Goal: Information Seeking & Learning: Learn about a topic

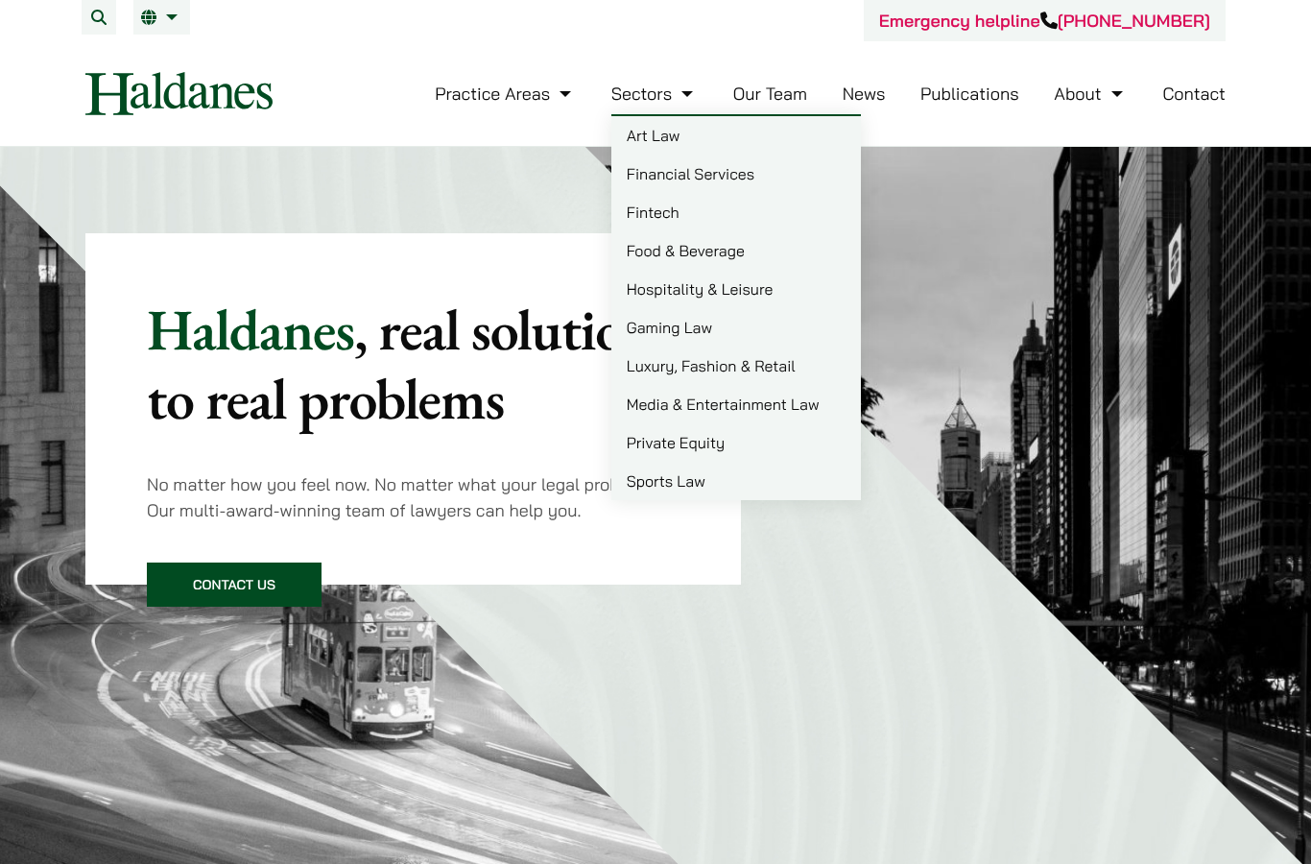
click at [464, 78] on li "Practice Areas Antitrust and Competition Law Civil Litigation & Dispute Resolut…" at bounding box center [505, 93] width 141 height 41
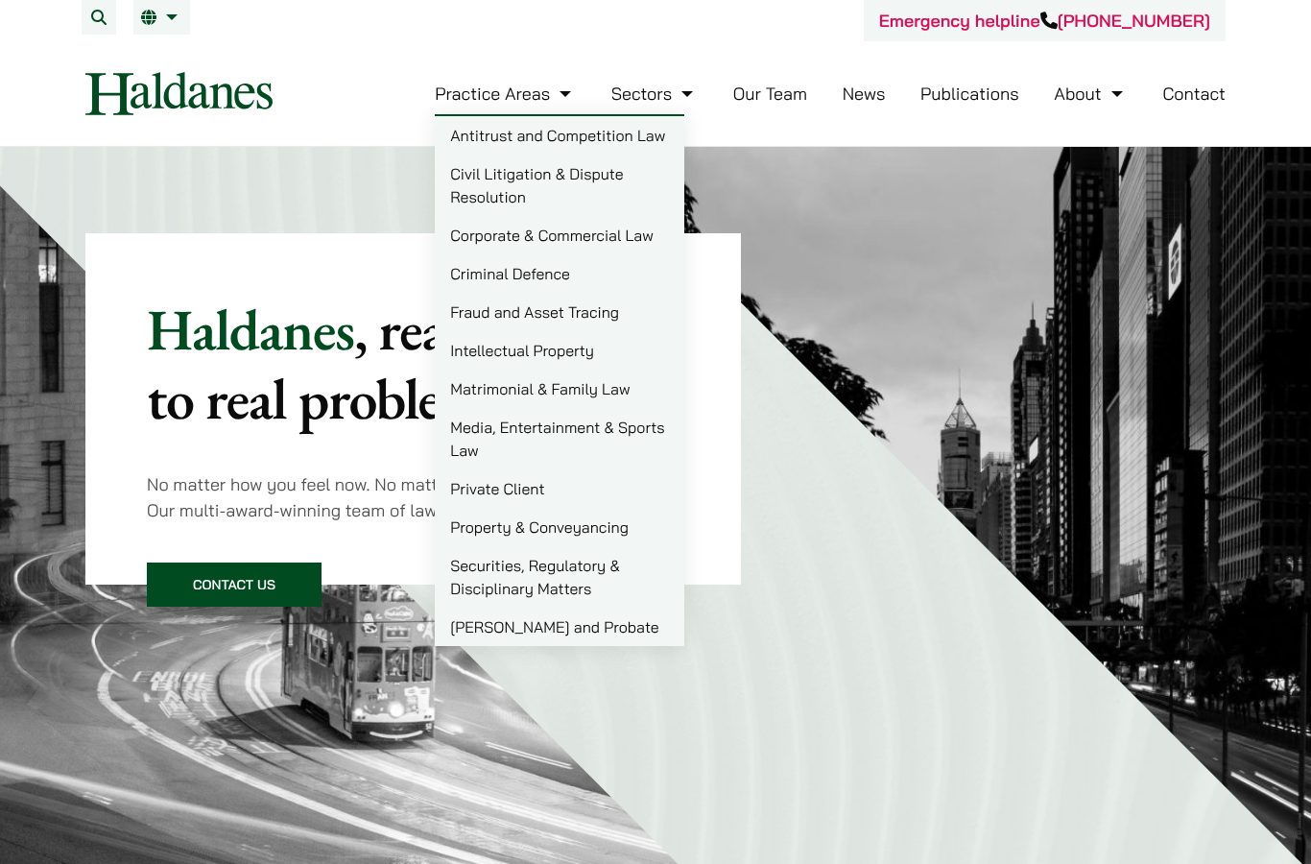
click at [792, 101] on link "Our Team" at bounding box center [770, 94] width 74 height 22
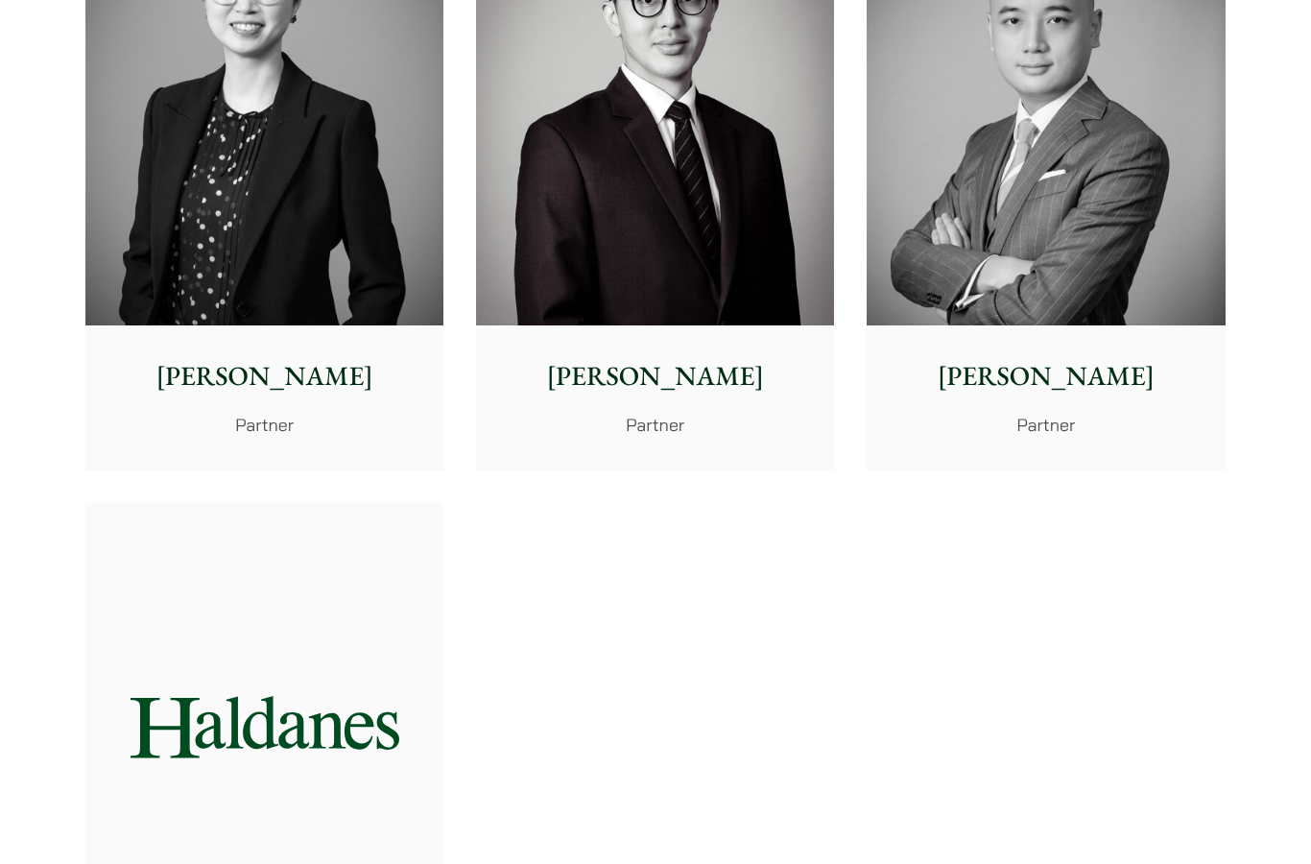
scroll to position [3823, 0]
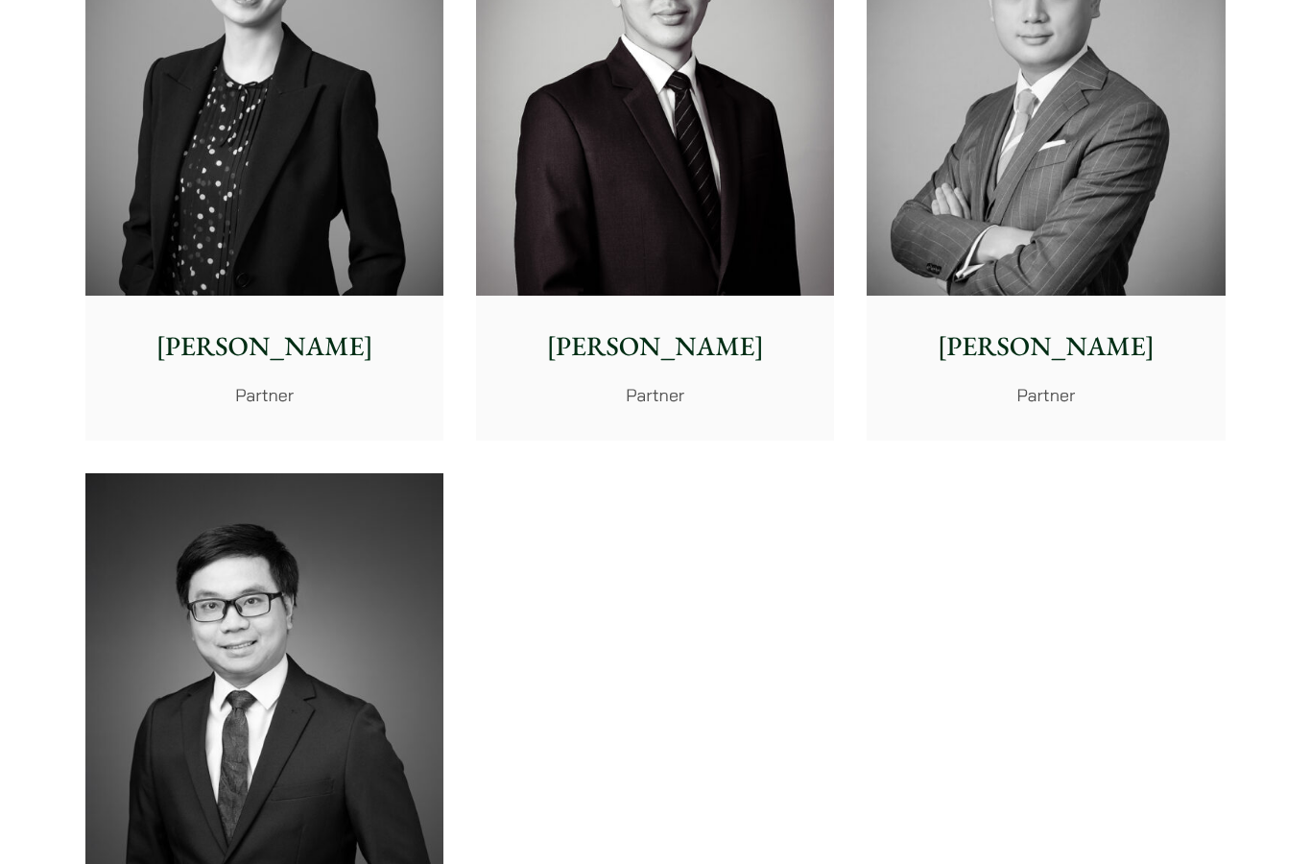
click at [1126, 279] on img at bounding box center [1046, 71] width 358 height 448
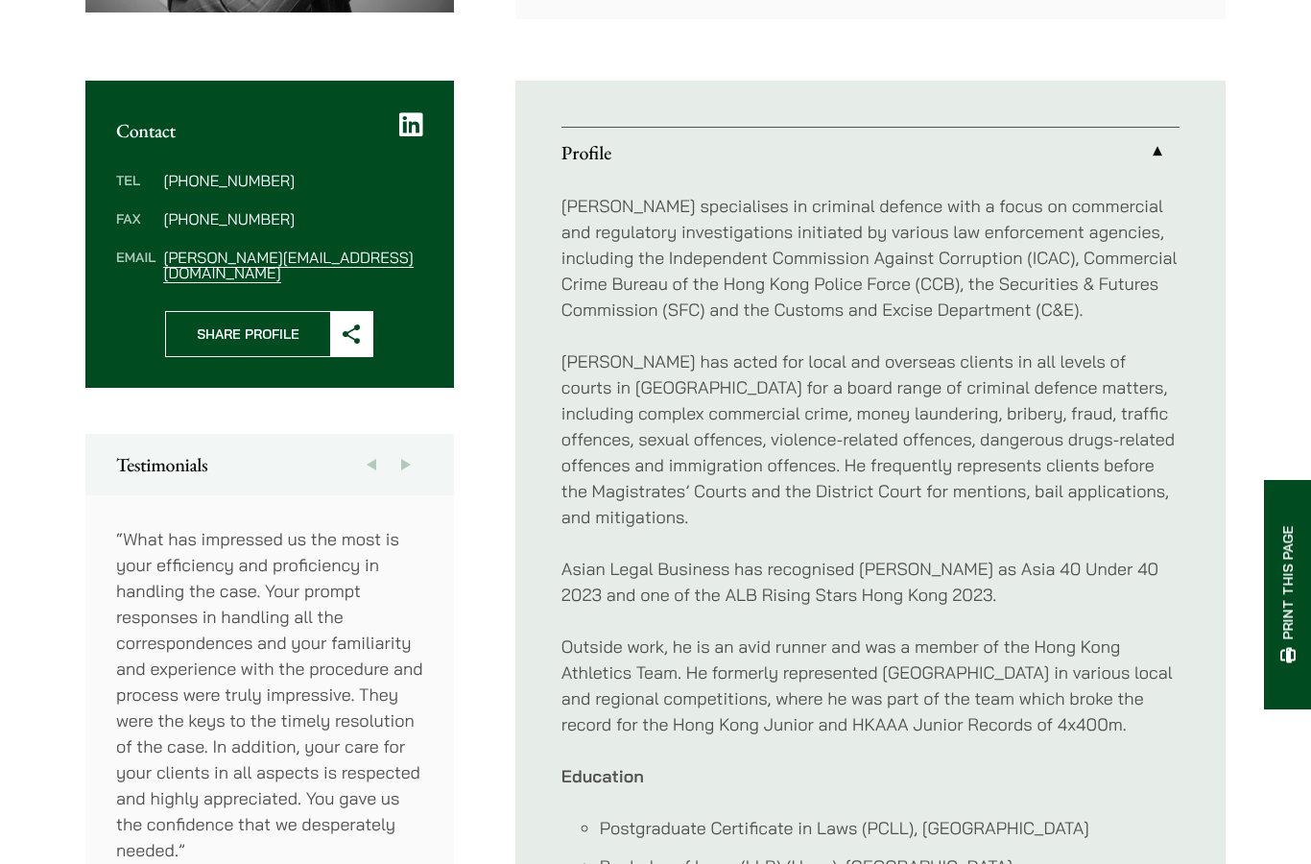
scroll to position [657, 0]
click at [1161, 174] on link "Profile" at bounding box center [871, 153] width 618 height 50
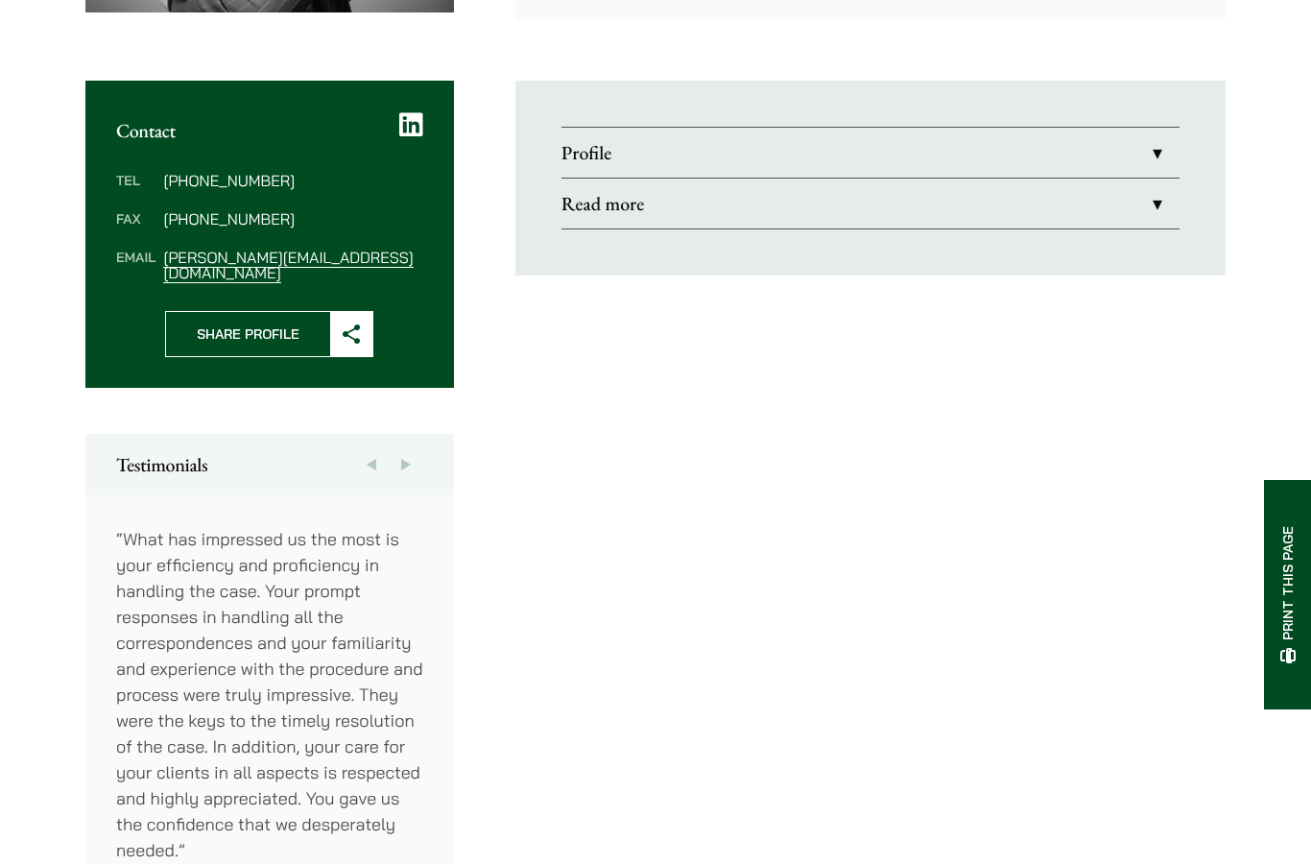
click at [1147, 190] on link "Read more" at bounding box center [871, 204] width 618 height 50
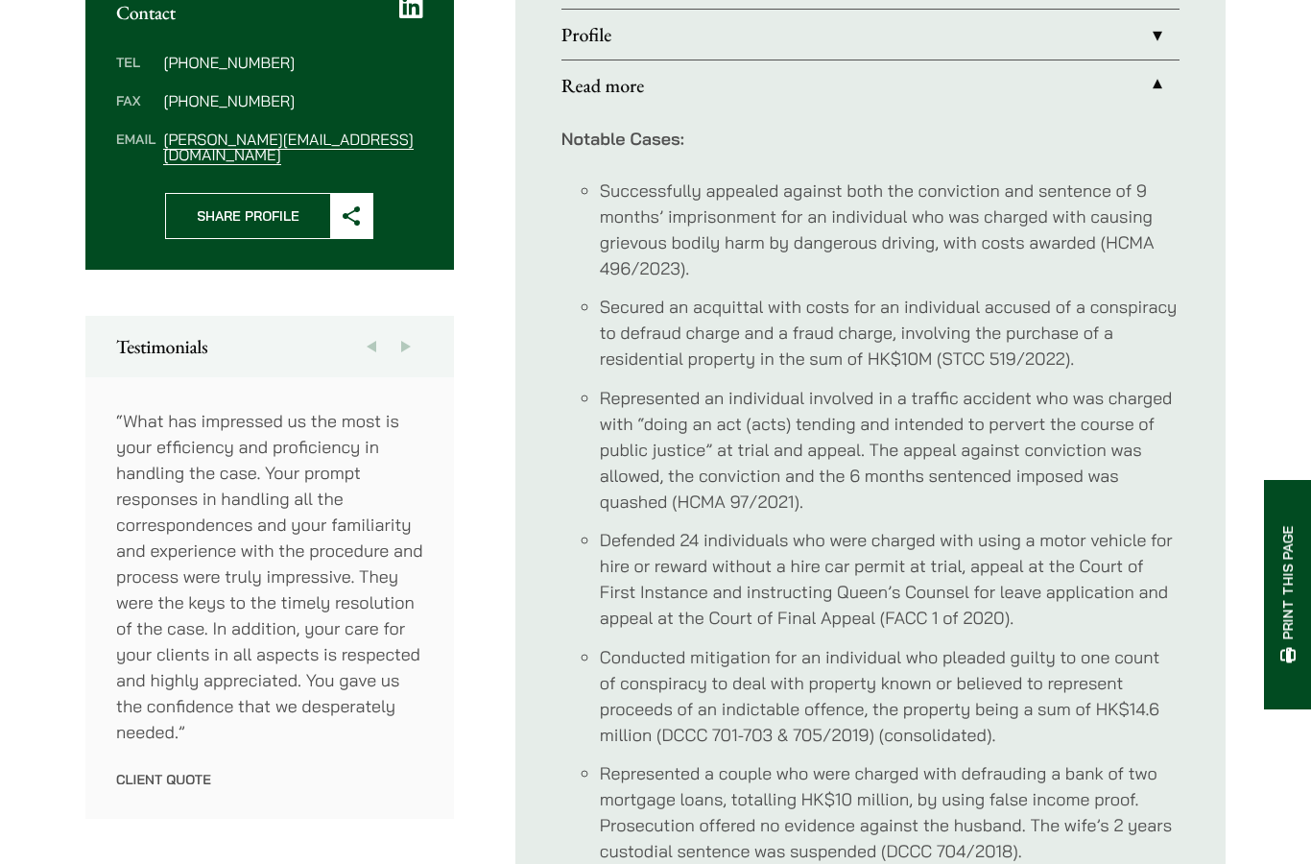
scroll to position [775, 0]
click at [1146, 243] on li "Successfully appealed against both the conviction and sentence of 9 months’ imp…" at bounding box center [890, 230] width 580 height 104
copy li "HCMA 496/2023"
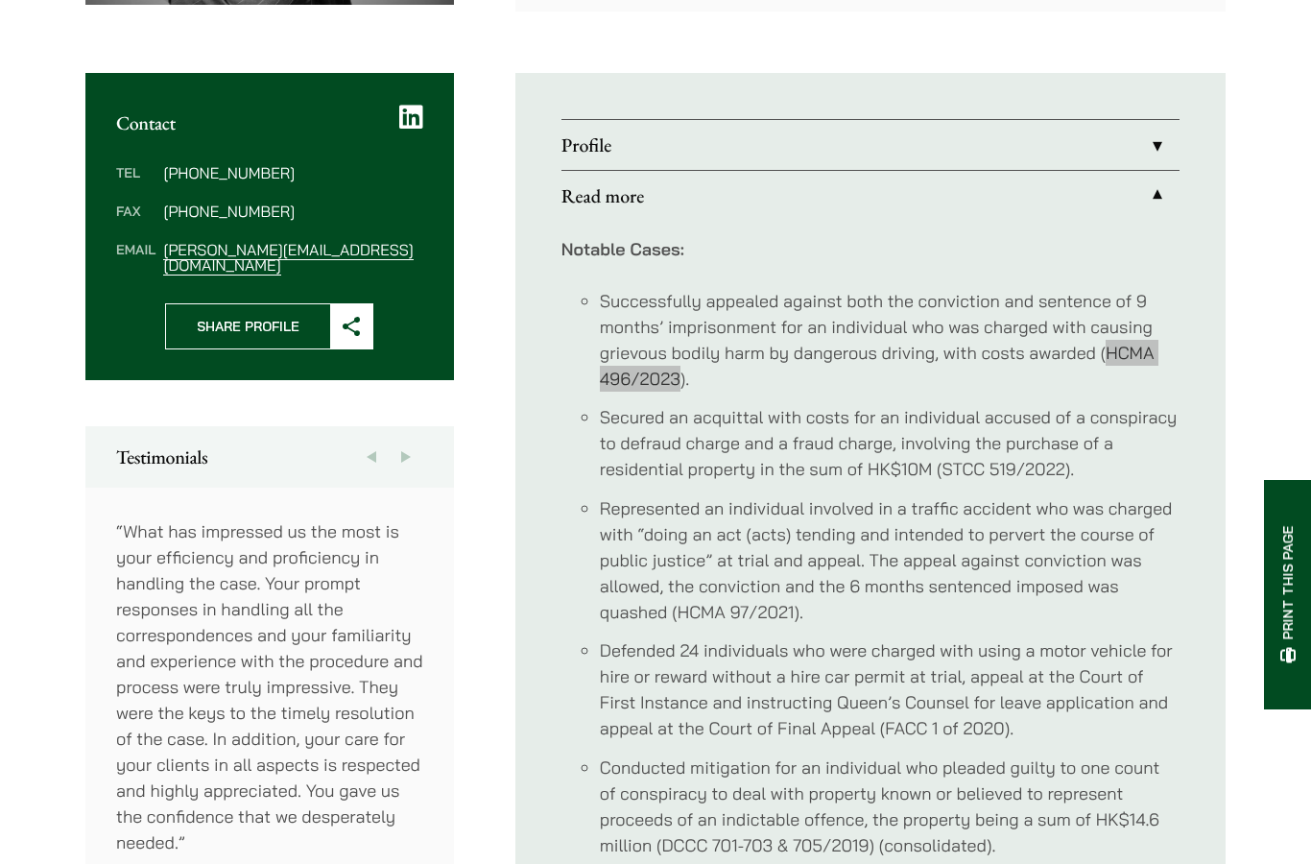
scroll to position [698, 0]
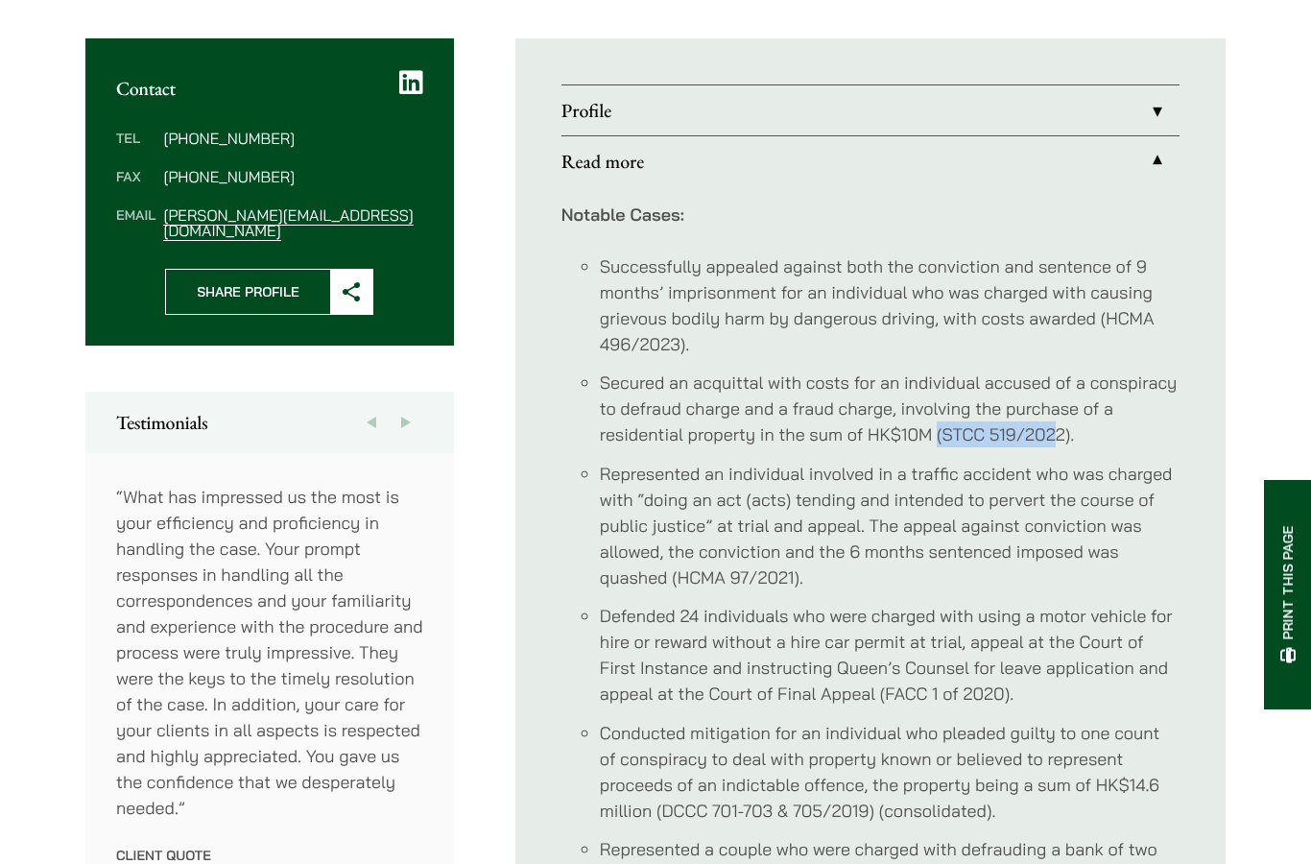
click at [1063, 462] on li "Represented an individual involved in a traffic accident who was charged with “…" at bounding box center [890, 527] width 580 height 130
click at [1055, 468] on li "Represented an individual involved in a traffic accident who was charged with “…" at bounding box center [890, 527] width 580 height 130
copy li "STCC 519/2022"
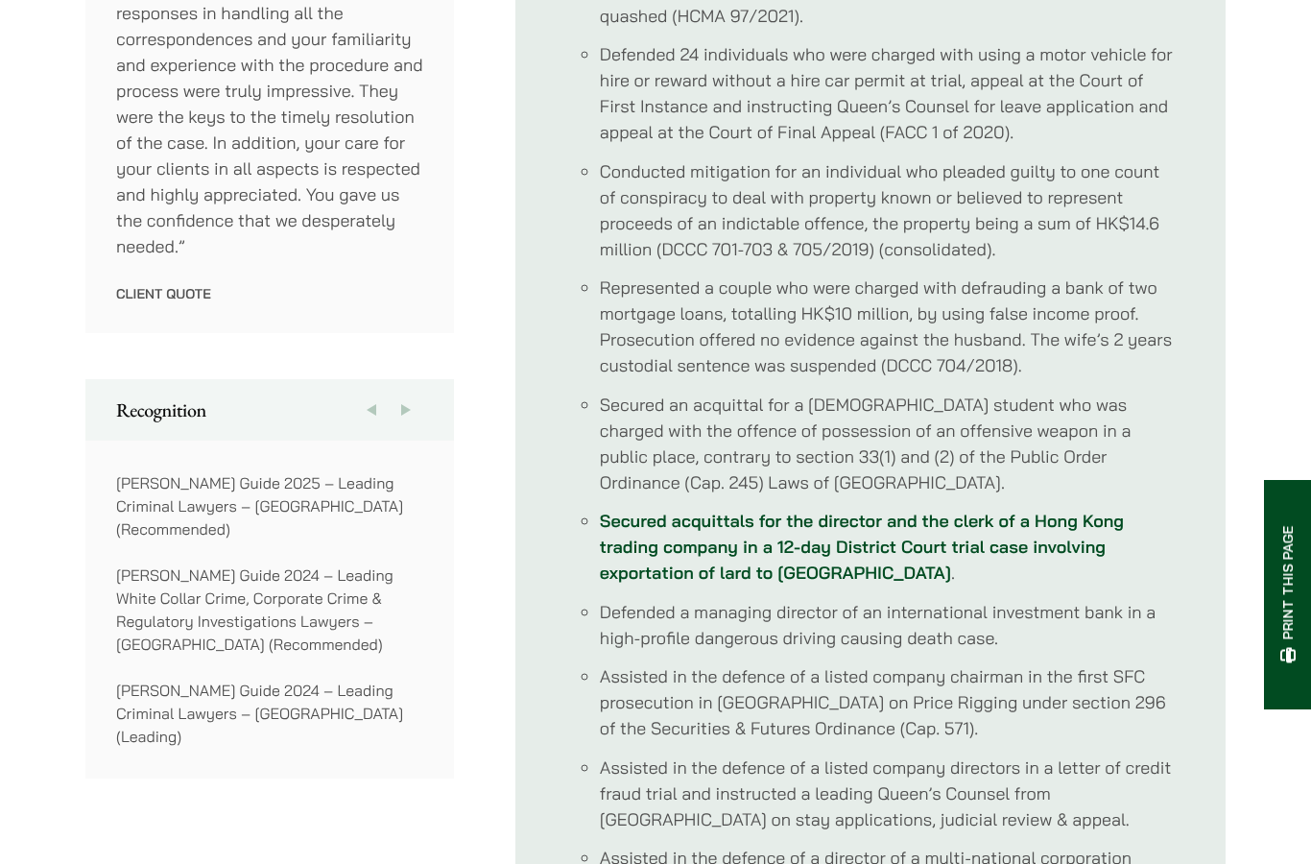
scroll to position [1260, 0]
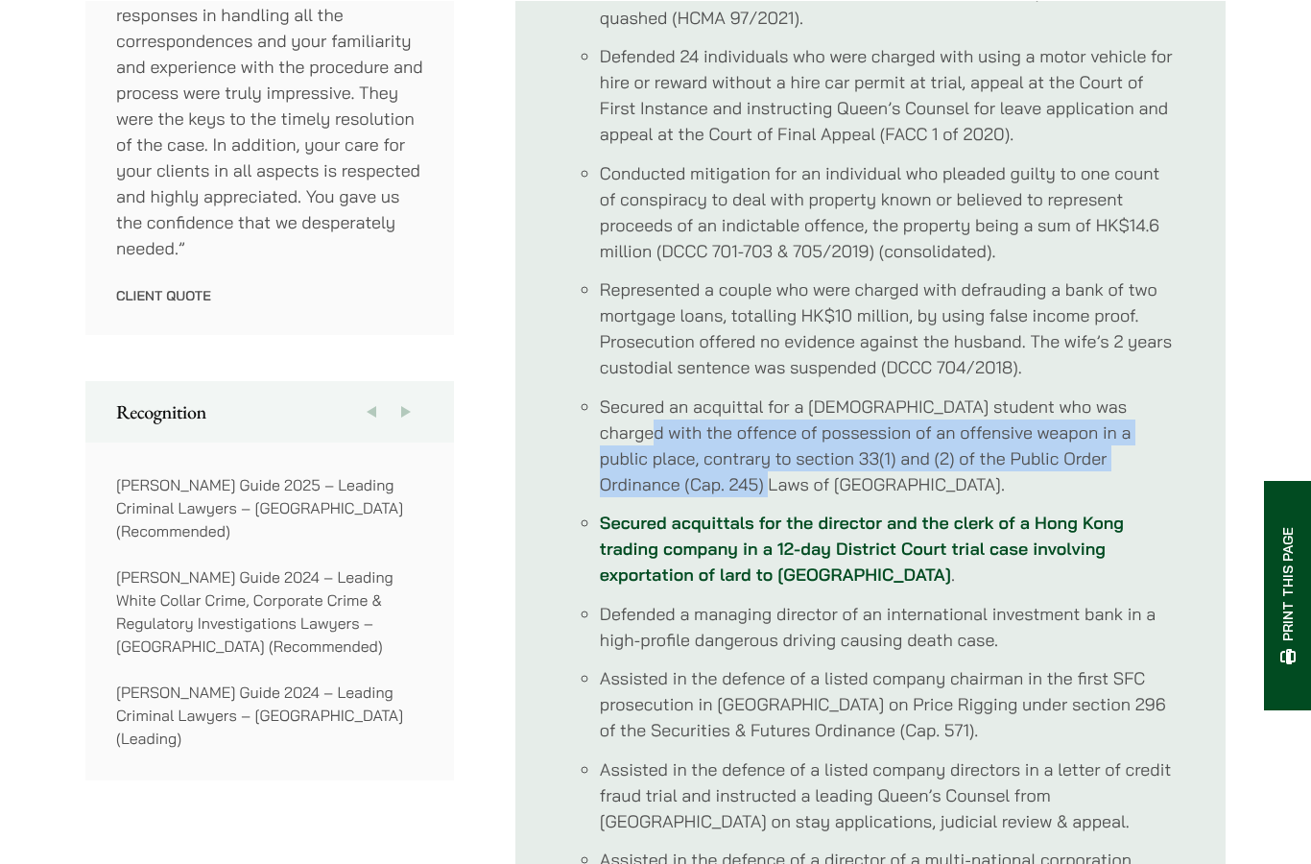
click at [1205, 494] on ul "Profile Timothy specialises in criminal defence with a focus on commercial and …" at bounding box center [871, 433] width 710 height 1910
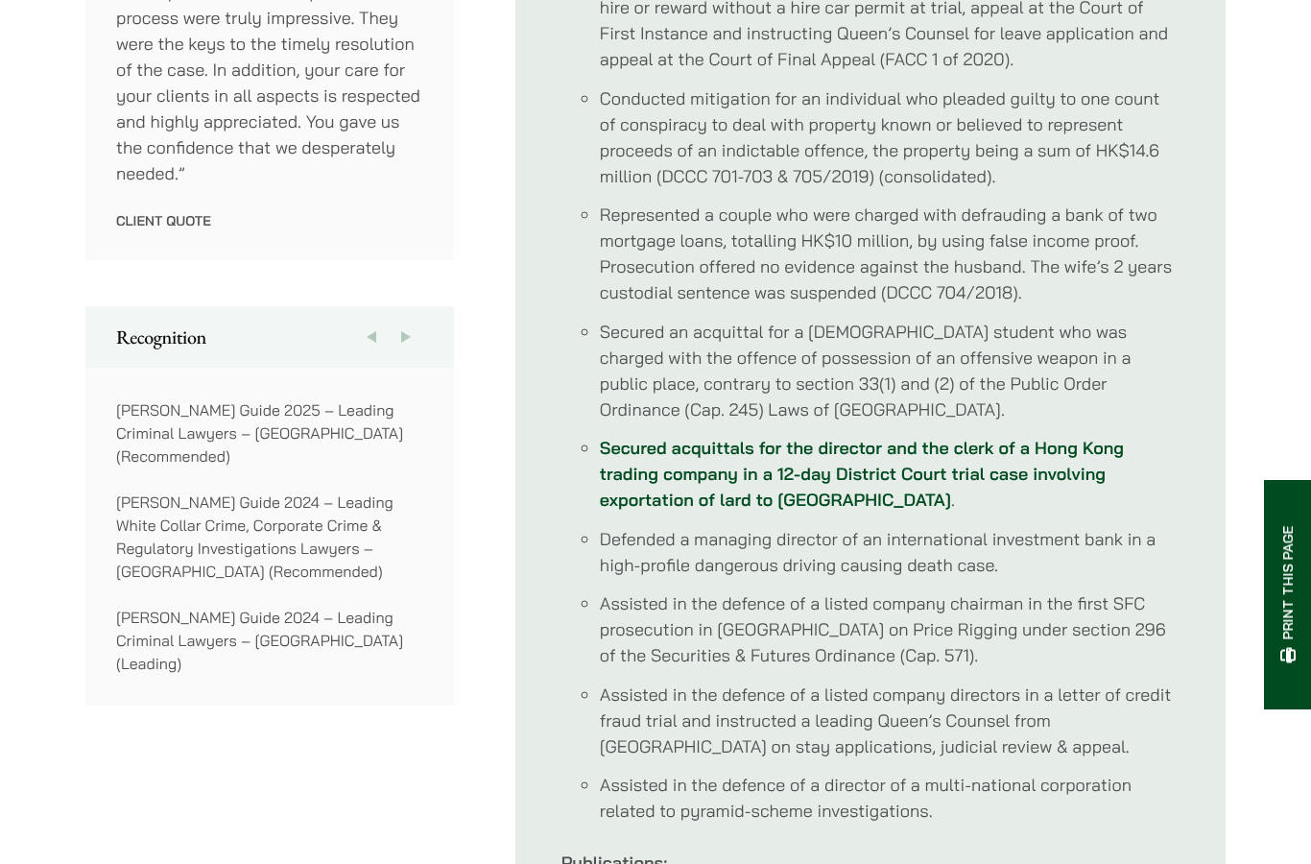
scroll to position [1332, 0]
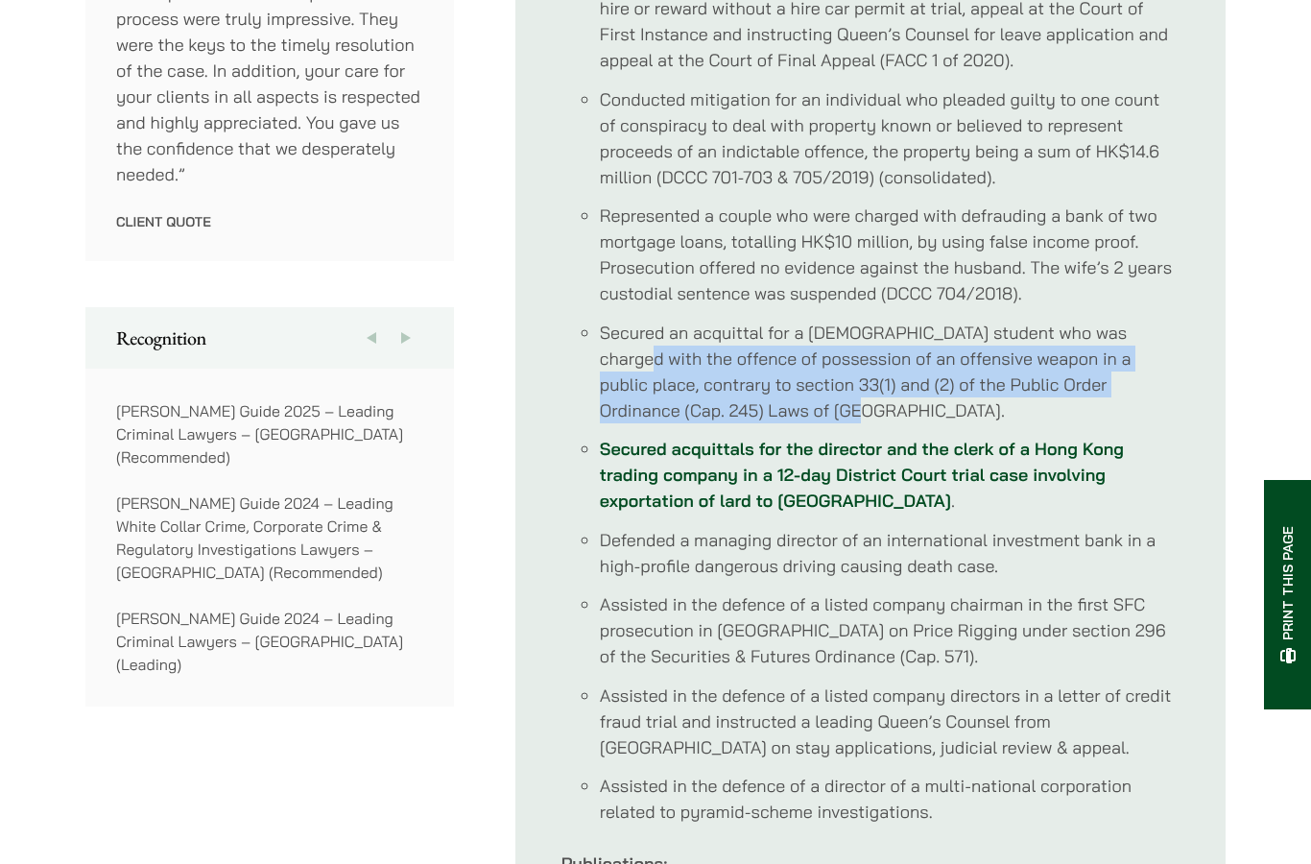
click at [1189, 459] on ul "Profile Timothy specialises in criminal defence with a focus on commercial and …" at bounding box center [871, 360] width 710 height 1910
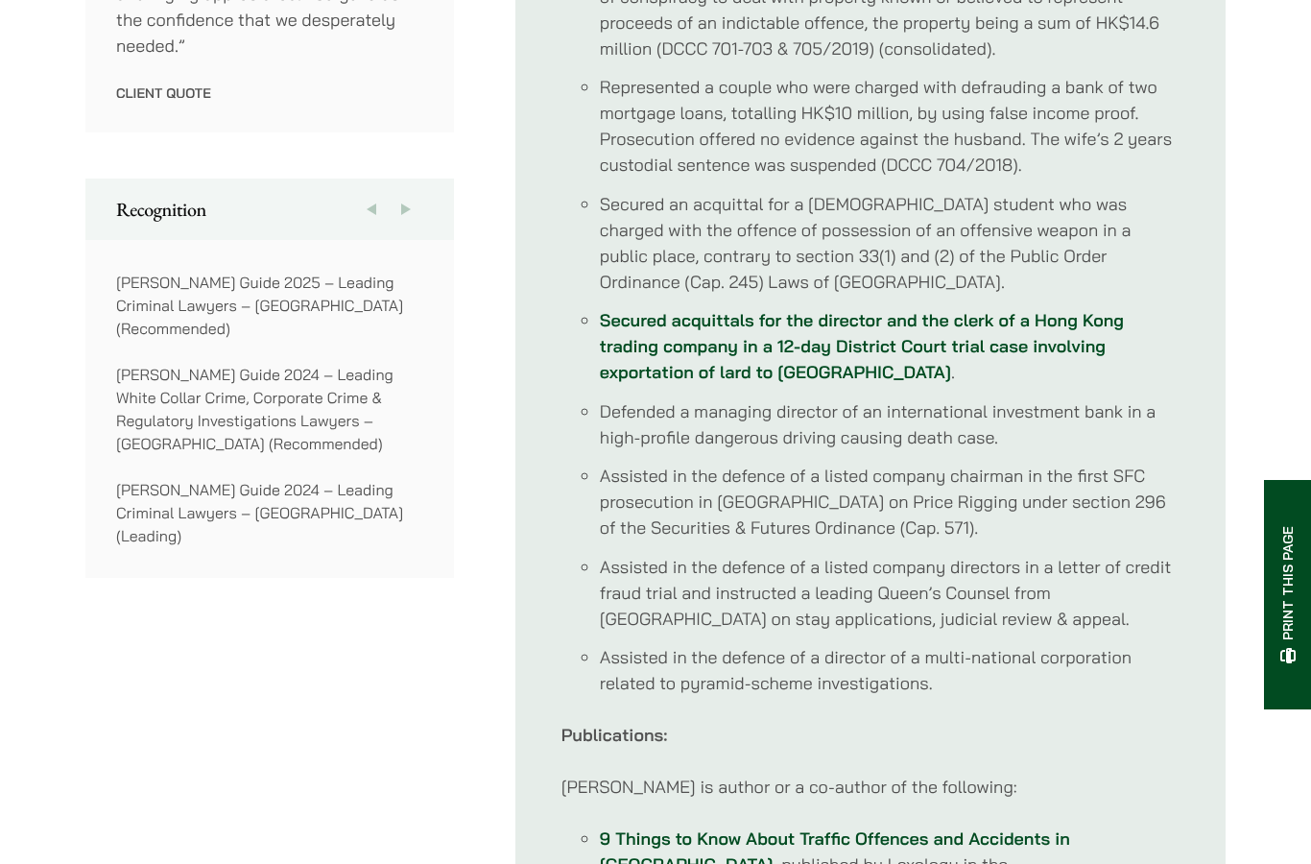
scroll to position [1464, 0]
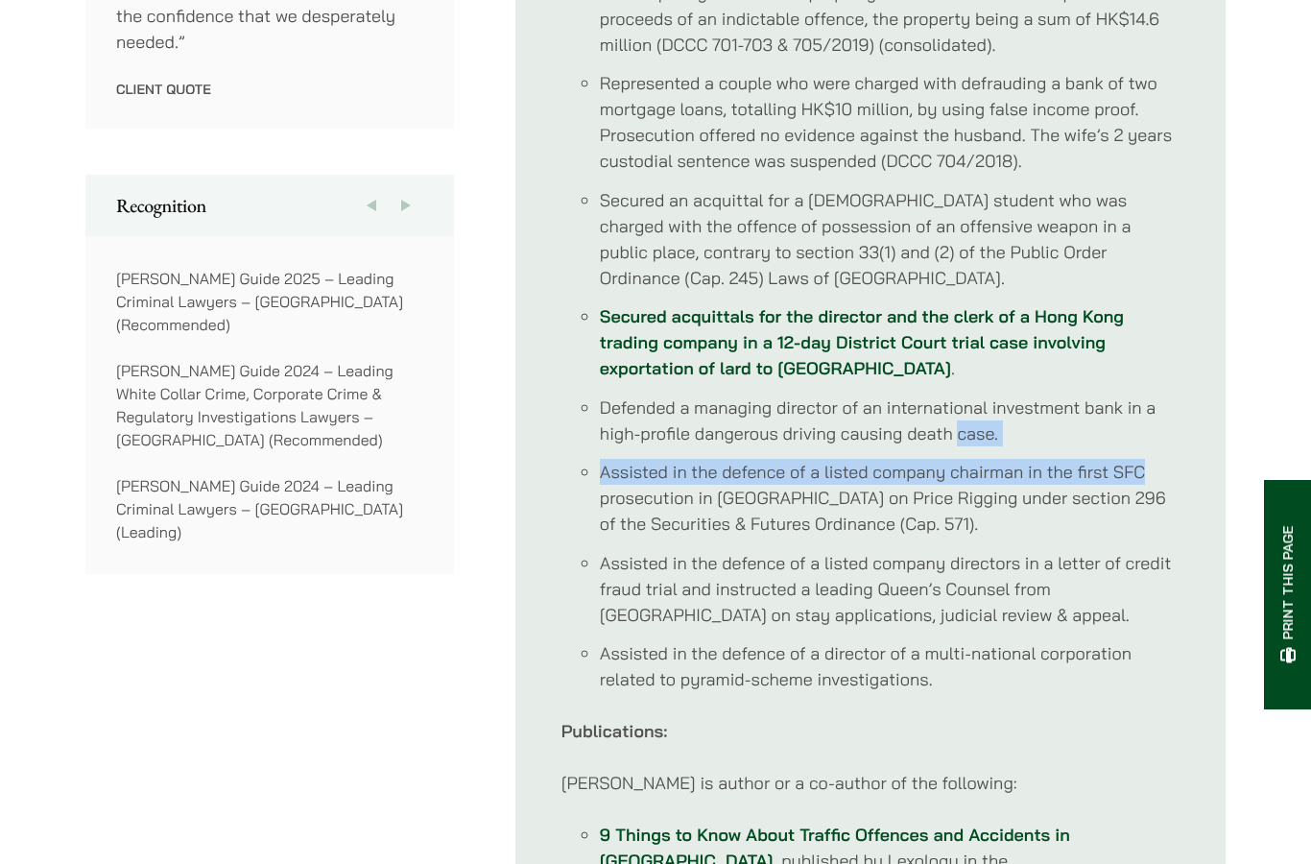
click at [1196, 534] on ul "Profile Timothy specialises in criminal defence with a focus on commercial and …" at bounding box center [871, 228] width 710 height 1910
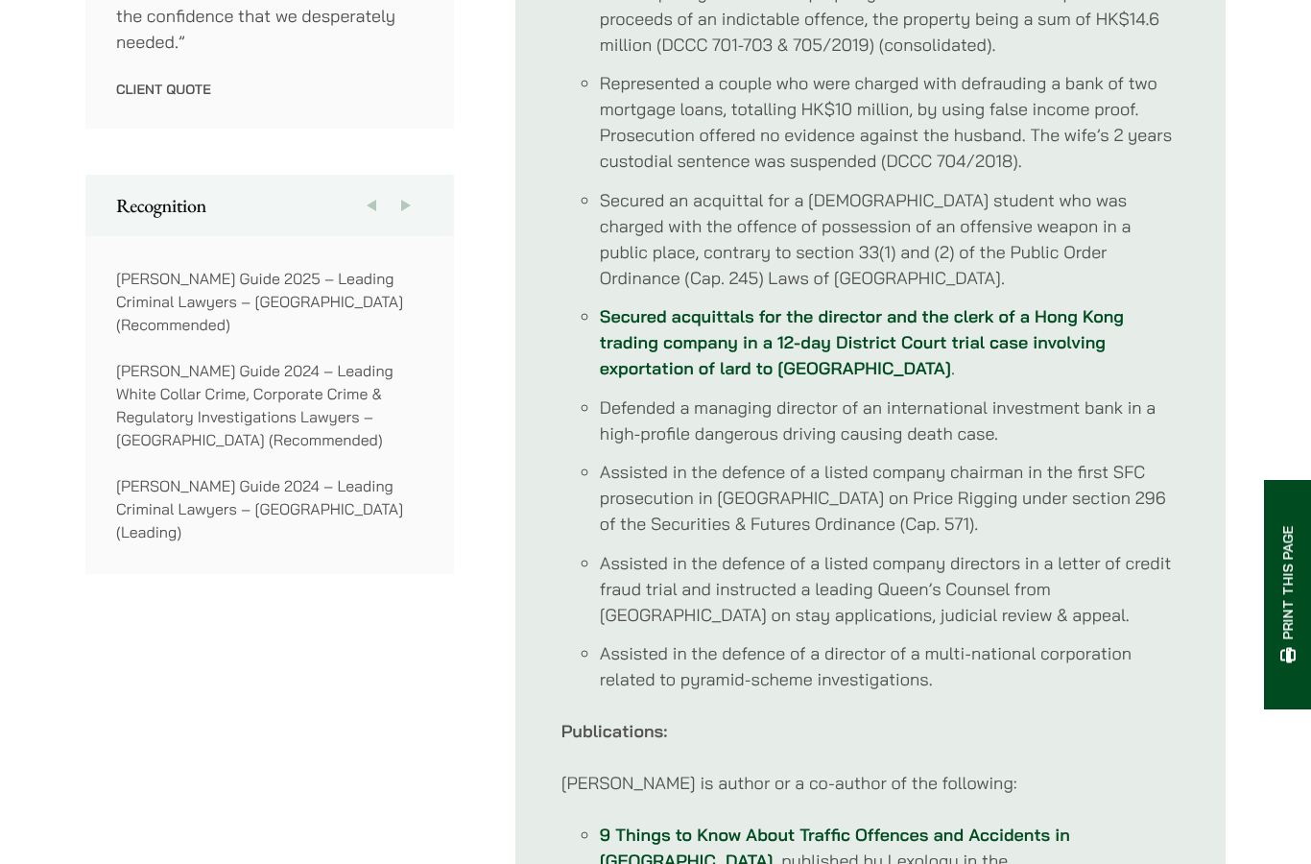
scroll to position [1465, 0]
click at [1090, 314] on link "Secured acquittals for the director and the clerk of a Hong Kong trading compan…" at bounding box center [862, 342] width 524 height 74
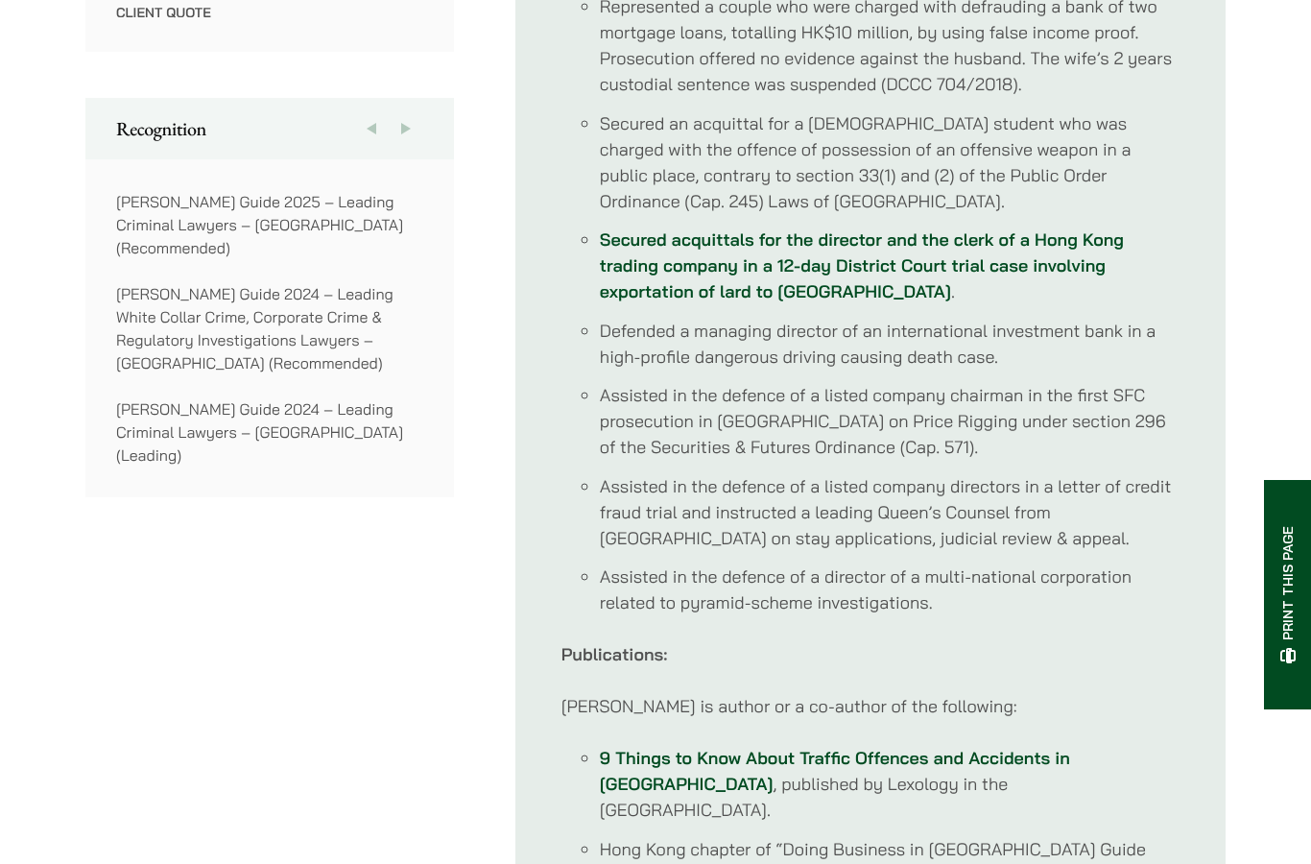
scroll to position [1541, 0]
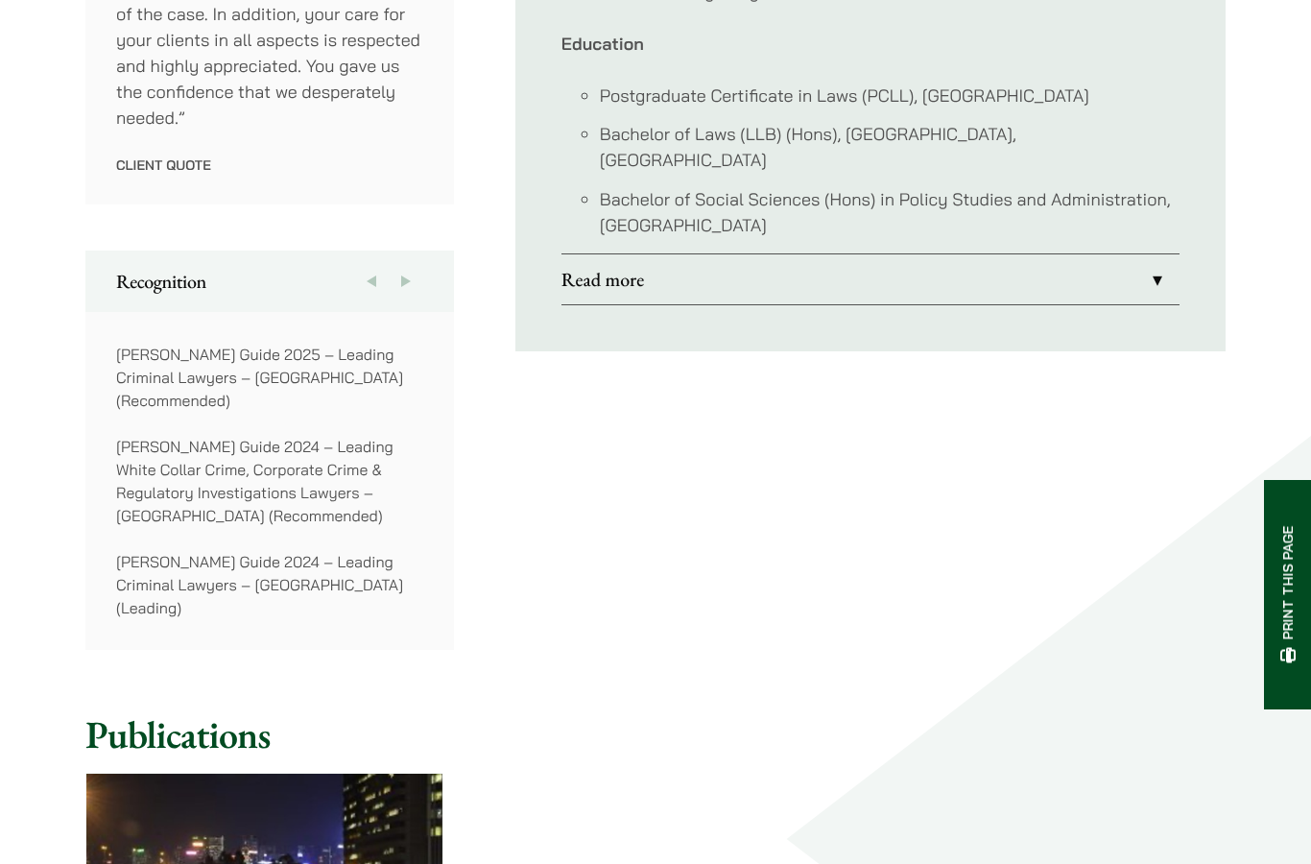
scroll to position [1169, 0]
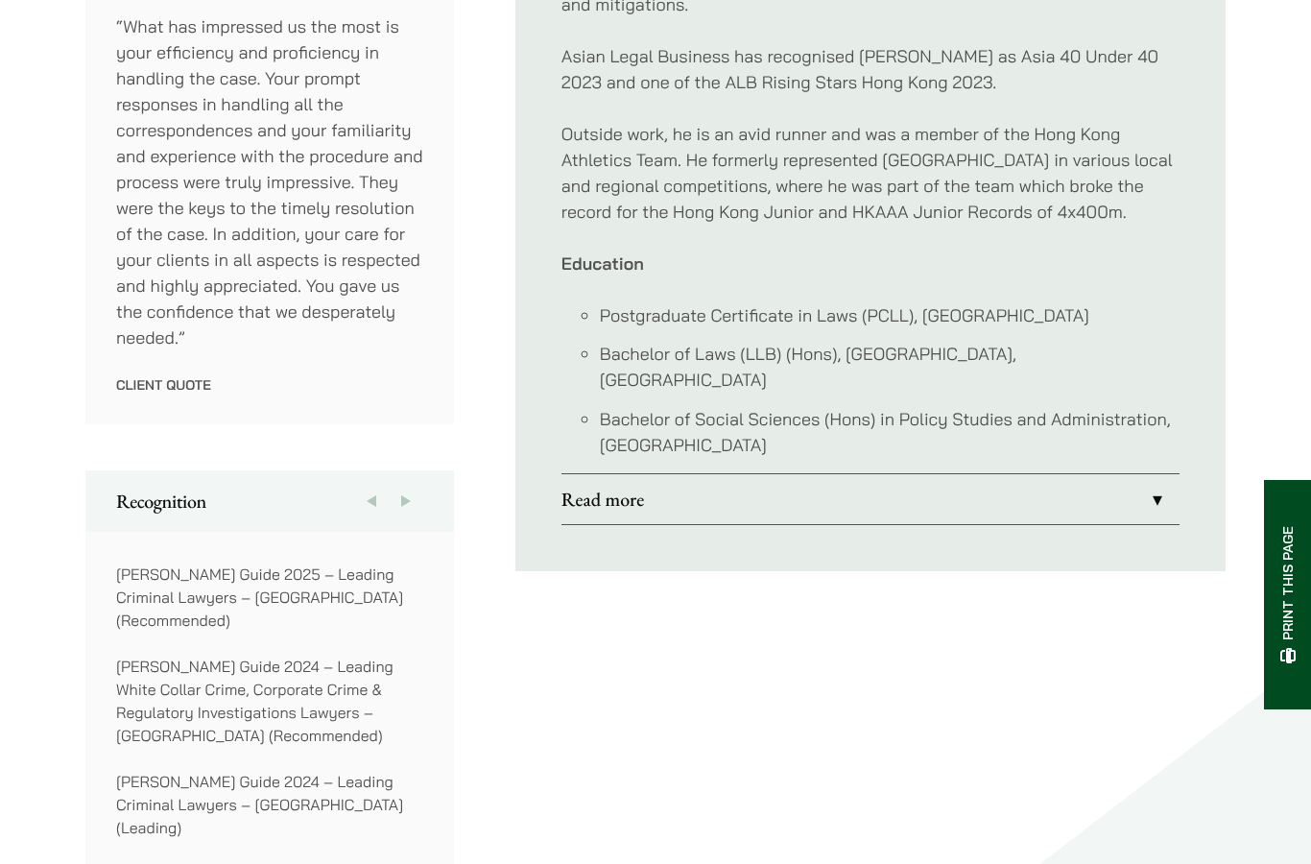
click at [1100, 522] on ul "Profile Timothy specialises in criminal defence with a focus on commercial and …" at bounding box center [871, 69] width 710 height 1003
click at [1104, 492] on link "Read more" at bounding box center [871, 499] width 618 height 50
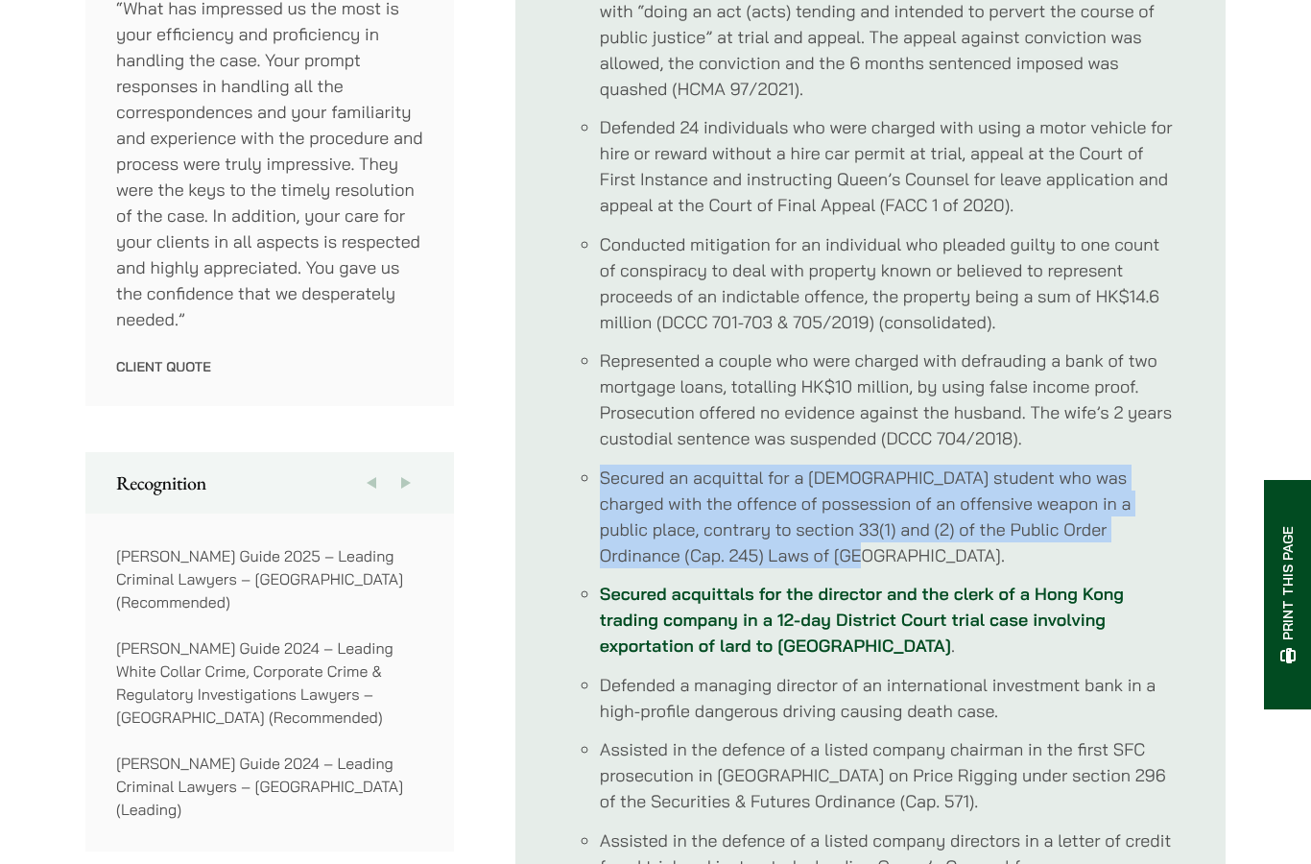
scroll to position [1132, 0]
